Goal: Communication & Community: Answer question/provide support

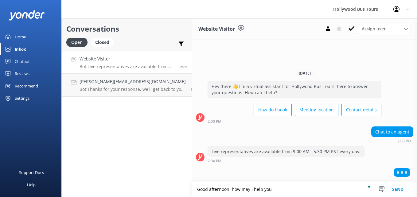
type textarea "Good afternoon, how may i help you"
click at [399, 193] on button "Send" at bounding box center [398, 189] width 23 height 15
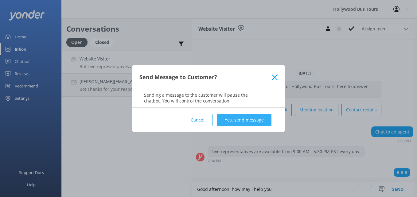
click at [242, 119] on button "Yes, send message" at bounding box center [244, 120] width 54 height 12
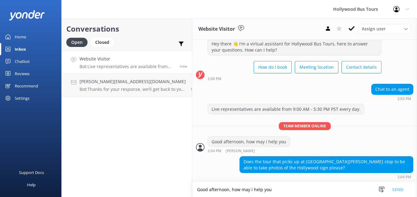
scroll to position [18, 0]
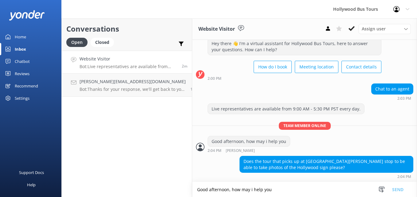
click at [229, 192] on textarea "Good afternoon, how may i help you" at bounding box center [304, 189] width 225 height 15
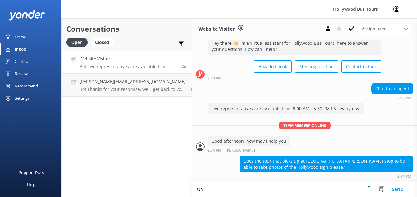
type textarea "U"
type textarea "T"
click at [326, 191] on textarea "Unfortunately, no. We do not offer a stop at The Hollywood Sign," at bounding box center [304, 189] width 225 height 15
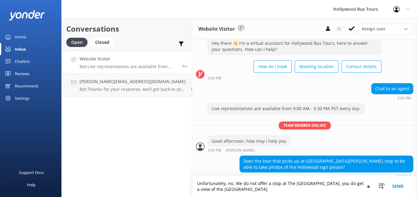
scroll to position [24, 0]
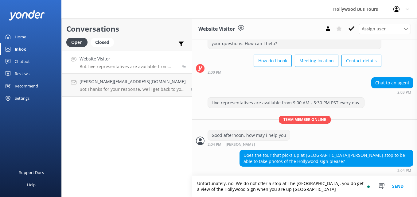
type textarea "Unfortunately, no. We do not offer a stop at The Hollywood Sign, you do get a v…"
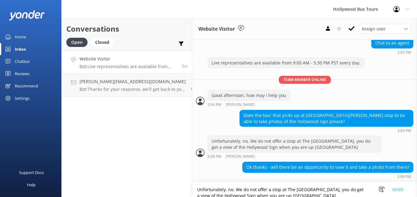
scroll to position [0, 0]
click at [213, 191] on textarea "Unfortunately, no. We do not offer a stop at The Hollywood Sign, you do get a v…" at bounding box center [304, 189] width 225 height 15
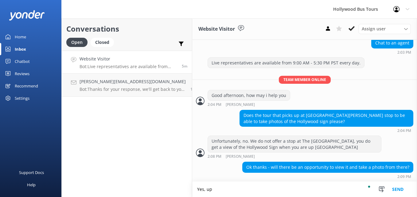
scroll to position [64, 0]
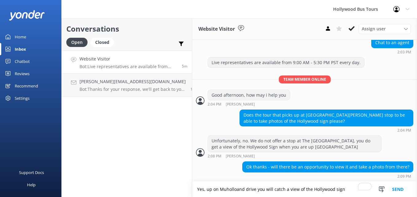
click at [223, 188] on textarea "Yes, up on Muholloand drive you will catch a view of the Hollywood sign" at bounding box center [304, 189] width 225 height 15
click at [275, 190] on textarea "Yes, up on Muholland drive, you will catch a view of the Hollywood sign" at bounding box center [304, 189] width 225 height 15
type textarea "Yes, up on Muholland drive, you will have a view of the Hollywood sign"
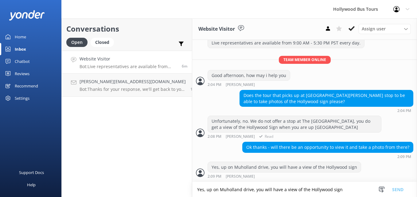
scroll to position [104, 0]
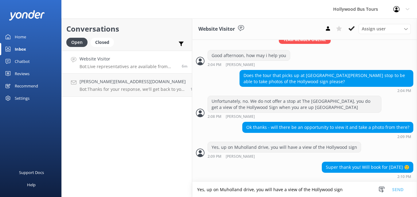
click at [214, 188] on textarea "Yes, up on Muholland drive, you will have a view of the Hollywood sign" at bounding box center [304, 189] width 225 height 15
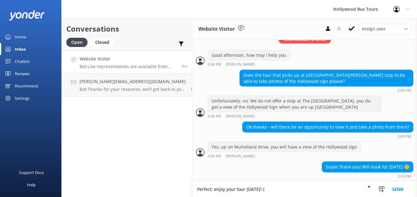
type textarea "Perfect, enjoy your tour tomorrow! (:"
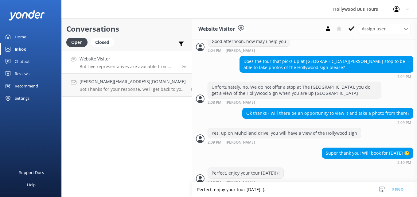
scroll to position [124, 0]
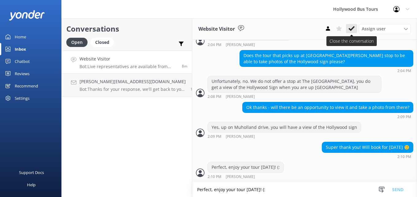
click at [352, 26] on icon at bounding box center [352, 29] width 6 height 6
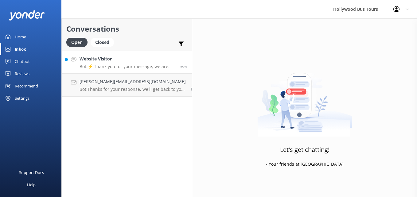
click at [96, 59] on h4 "Website Visitor" at bounding box center [128, 59] width 96 height 7
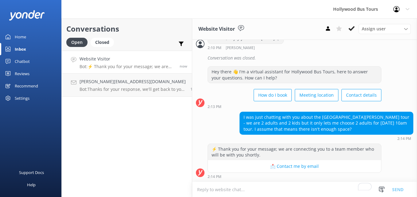
scroll to position [267, 0]
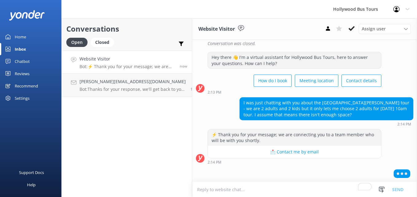
click at [308, 191] on textarea "To enrich screen reader interactions, please activate Accessibility in Grammarl…" at bounding box center [304, 189] width 225 height 15
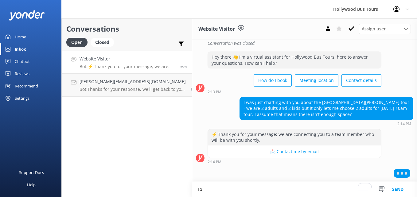
type textarea "T"
type textarea "f"
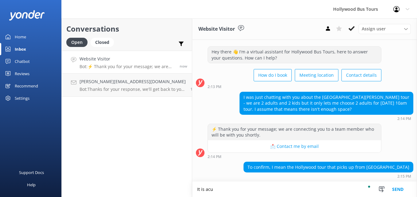
scroll to position [311, 0]
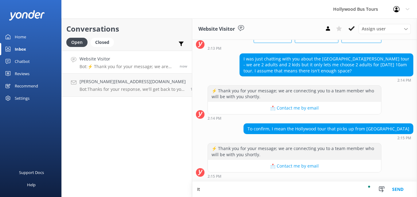
type textarea "I"
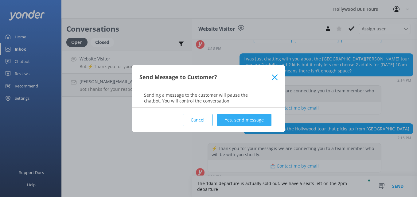
type textarea "The 10am departure is actually sold out, we have 5 seats left on the 2pm depart…"
click at [256, 122] on button "Yes, send message" at bounding box center [244, 120] width 54 height 12
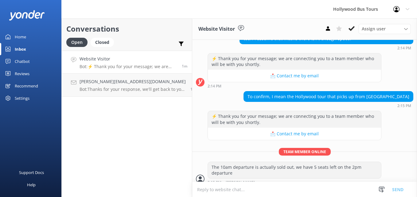
scroll to position [364, 0]
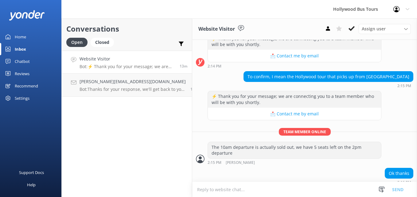
click at [226, 188] on textarea "To enrich screen reader interactions, please activate Accessibility in Grammarl…" at bounding box center [304, 189] width 225 height 15
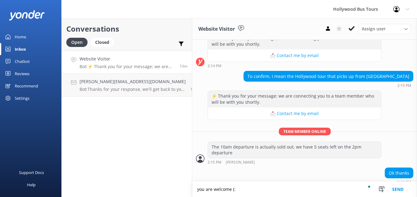
type textarea "you are welcome (:"
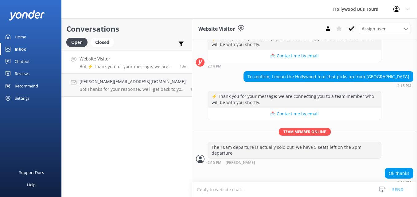
scroll to position [383, 0]
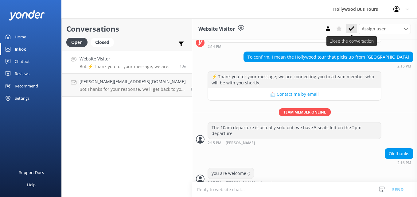
click at [350, 29] on use at bounding box center [352, 28] width 6 height 5
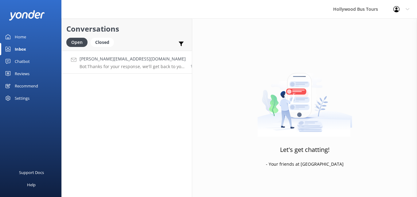
click at [142, 66] on p "Bot: Thanks for your response, we'll get back to you as soon as we can during o…" at bounding box center [133, 67] width 106 height 6
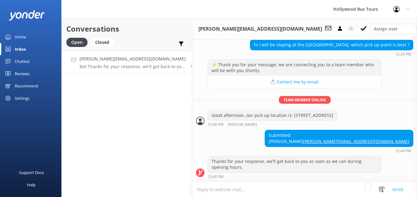
scroll to position [150, 0]
click at [361, 27] on icon at bounding box center [364, 29] width 6 height 6
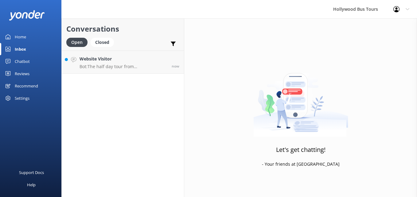
click at [118, 74] on div "Conversations Open Closed Important Assigned to me Unassigned Website Visitor B…" at bounding box center [122, 107] width 123 height 179
click at [119, 68] on p "Bot: The half day tour from [GEOGRAPHIC_DATA][PERSON_NAME] starts at 10 am." at bounding box center [124, 67] width 88 height 6
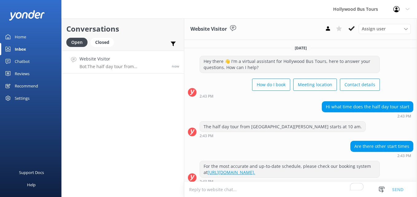
scroll to position [5, 0]
